Goal: Obtain resource: Obtain resource

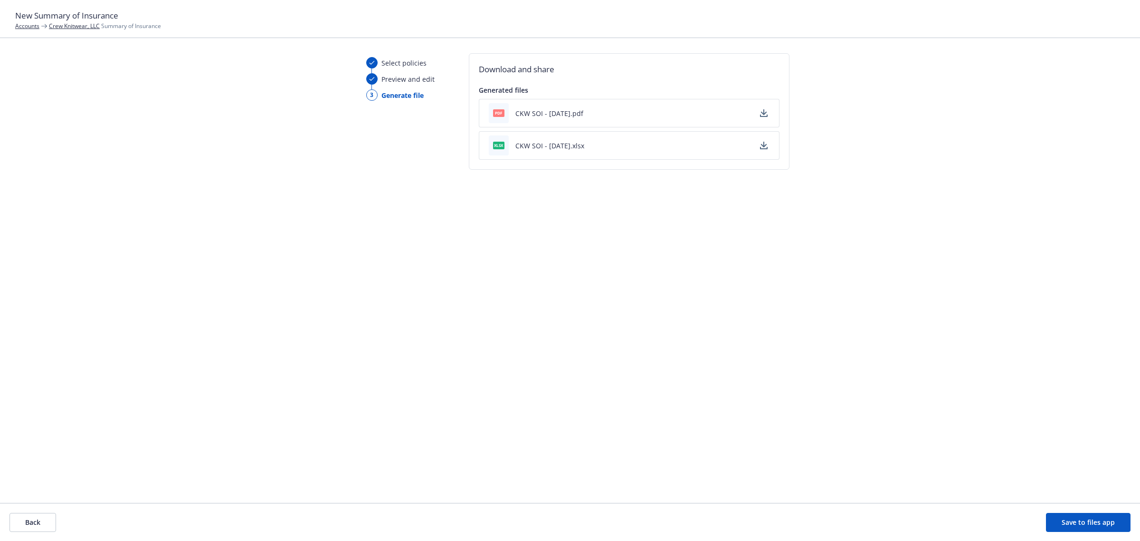
click at [552, 153] on div "xlsx CKW SOI - [DATE].xlsx" at bounding box center [537, 145] width 96 height 20
click at [550, 145] on button "CKW SOI - [DATE].xlsx" at bounding box center [550, 146] width 69 height 10
click at [216, 67] on div "Select policies Preview and edit 3 Generate file Download and share Generated f…" at bounding box center [570, 278] width 1140 height 450
click at [27, 529] on button "Back" at bounding box center [33, 522] width 47 height 19
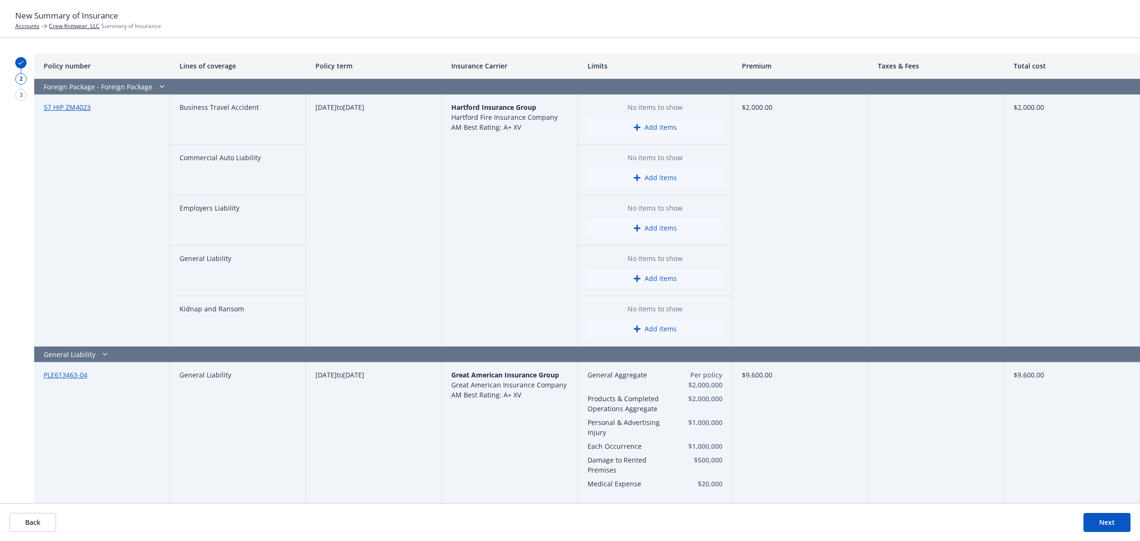
click at [48, 514] on button "Back" at bounding box center [33, 522] width 47 height 19
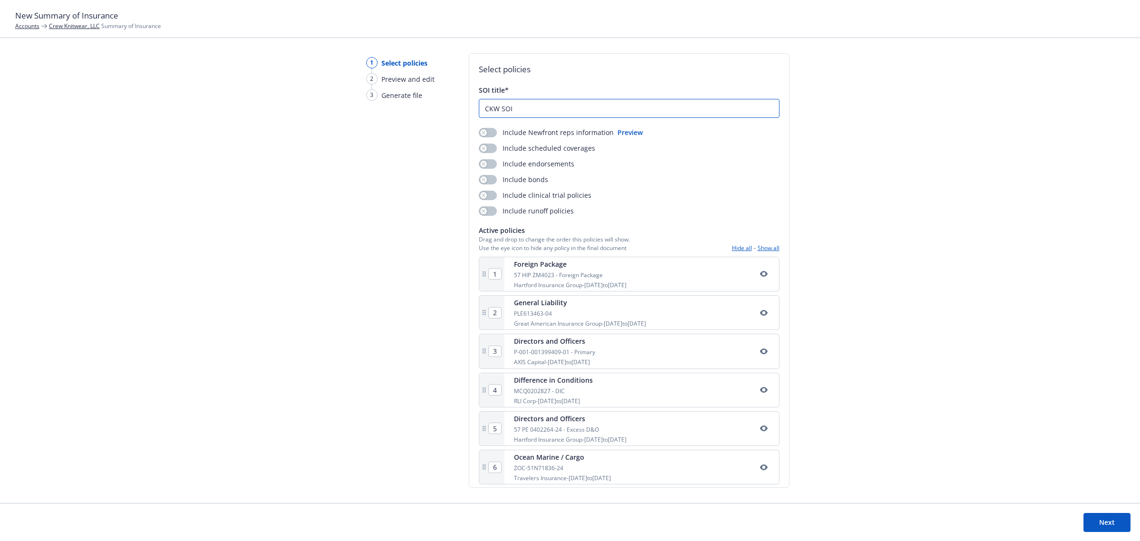
drag, startPoint x: 515, startPoint y: 108, endPoint x: 401, endPoint y: 105, distance: 114.1
click at [421, 113] on div "1 Select policies 2 Preview and edit 3 Generate file Select policies SOI title*…" at bounding box center [570, 278] width 1140 height 450
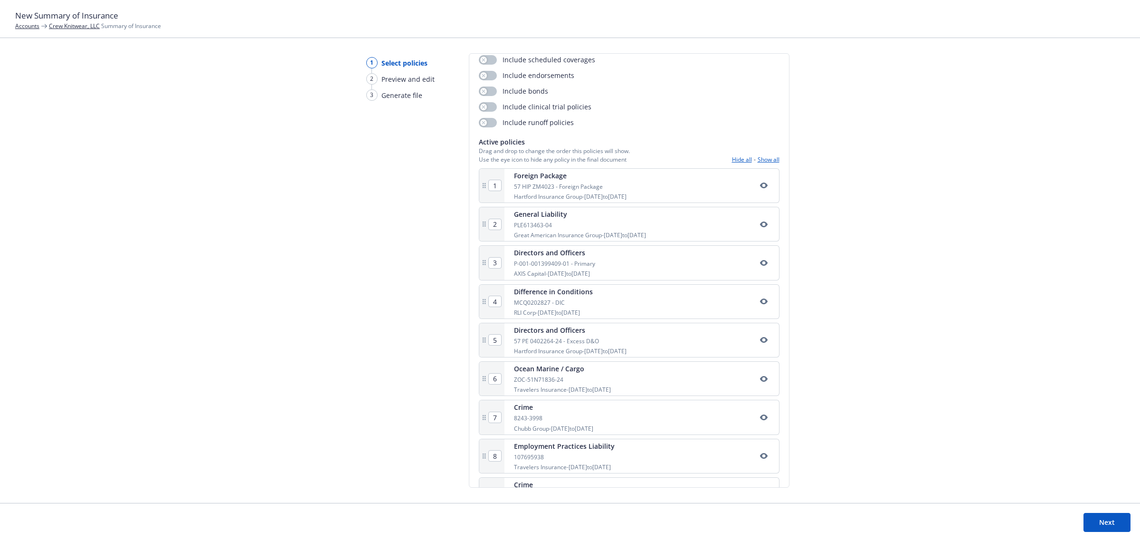
scroll to position [202, 0]
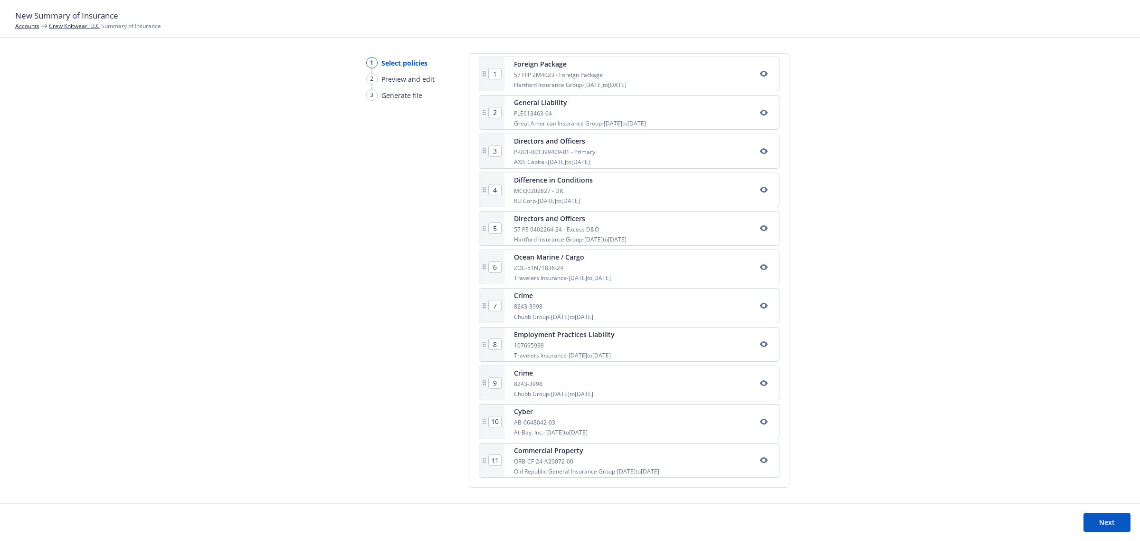
type input "Crew Knitwear SOI [DATE]-[DATE]"
click at [1103, 517] on button "Next" at bounding box center [1107, 522] width 47 height 19
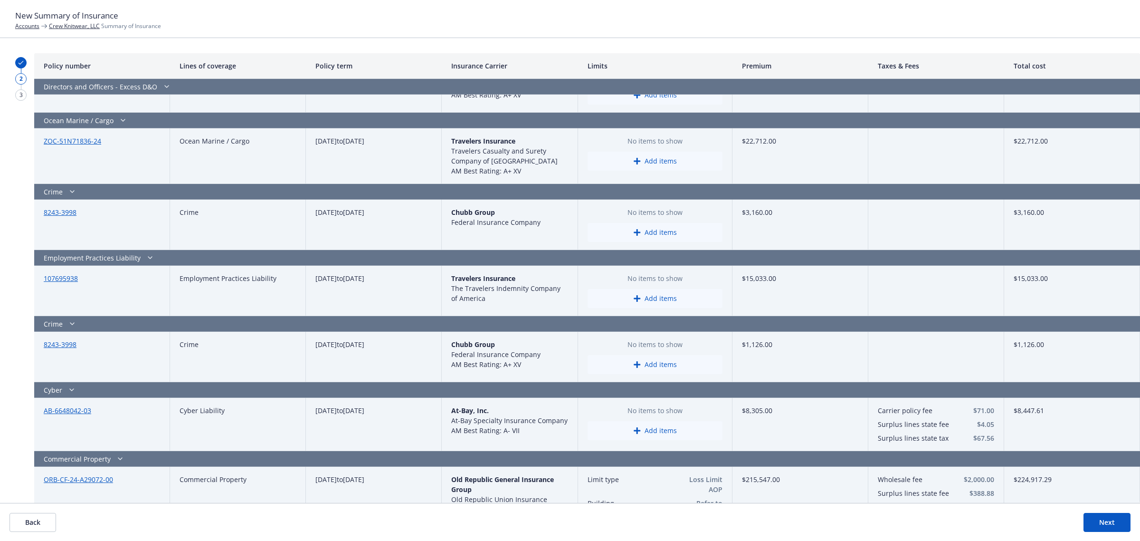
scroll to position [873, 0]
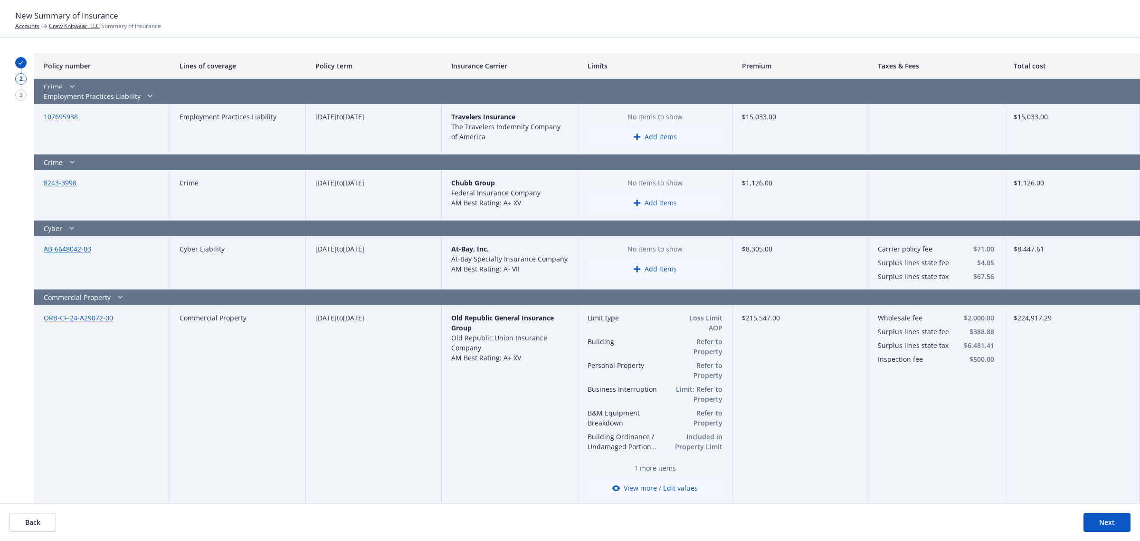
click at [1093, 526] on button "Next" at bounding box center [1107, 522] width 47 height 19
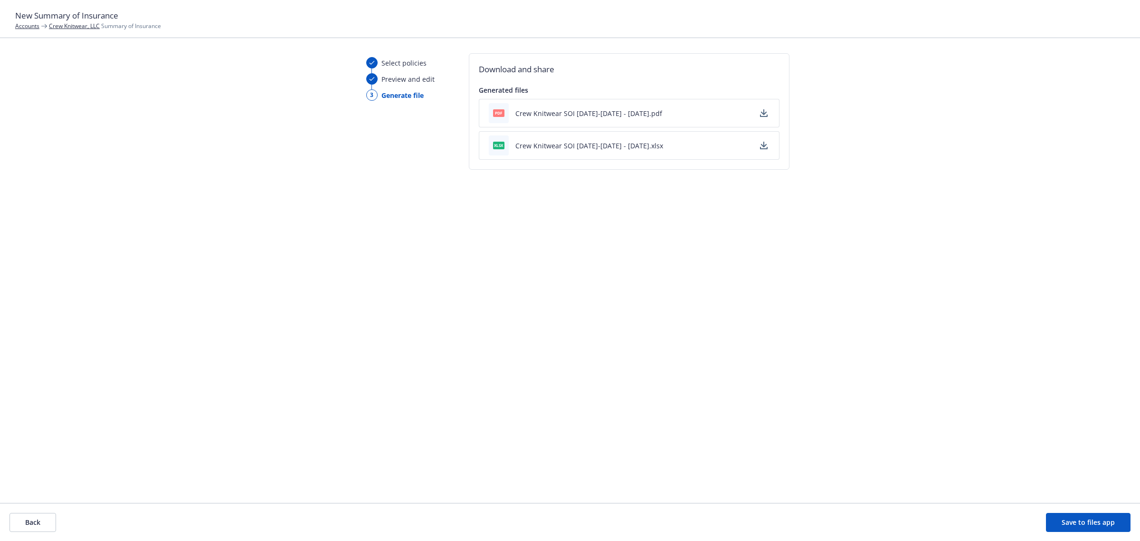
click at [531, 112] on button "Crew Knitwear SOI [DATE]-[DATE] - [DATE].pdf" at bounding box center [589, 113] width 147 height 10
